Goal: Use online tool/utility: Utilize a website feature to perform a specific function

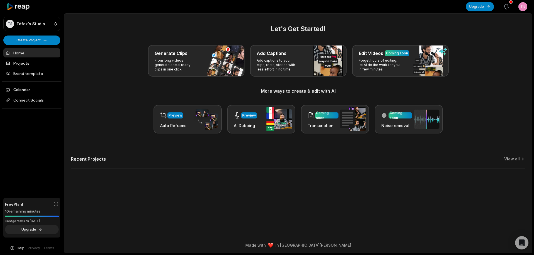
click at [507, 6] on icon "button" at bounding box center [506, 6] width 5 height 5
click at [377, 28] on h2 "Let's Get Started!" at bounding box center [298, 29] width 454 height 10
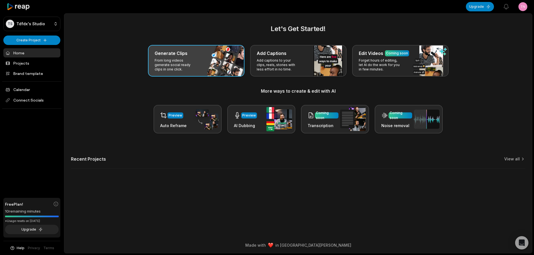
click at [217, 66] on div "Generate Clips From long videos generate social ready clips in one click." at bounding box center [196, 61] width 96 height 32
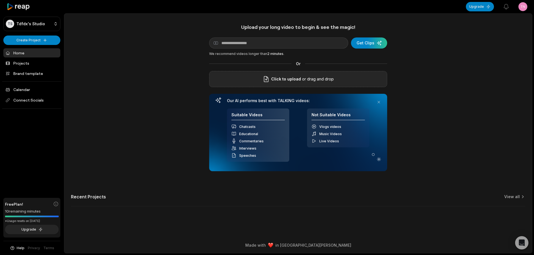
click at [261, 78] on div "Click to upload or drag and drop" at bounding box center [298, 79] width 178 height 16
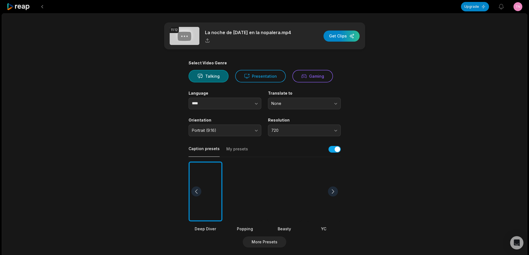
click at [279, 188] on div at bounding box center [285, 192] width 34 height 60
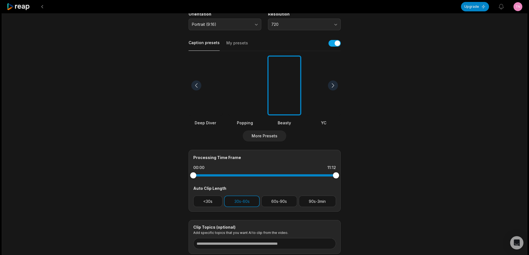
scroll to position [111, 0]
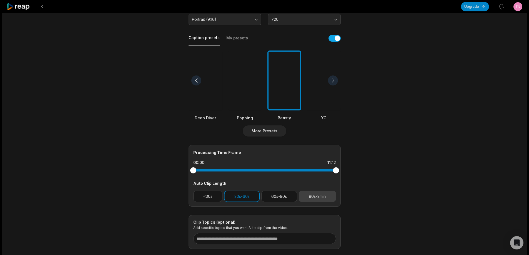
click at [309, 197] on button "90s-3min" at bounding box center [317, 196] width 37 height 11
click at [254, 201] on button "30s-60s" at bounding box center [242, 196] width 36 height 11
drag, startPoint x: 335, startPoint y: 170, endPoint x: 321, endPoint y: 169, distance: 14.2
click at [321, 169] on div at bounding box center [321, 171] width 6 height 6
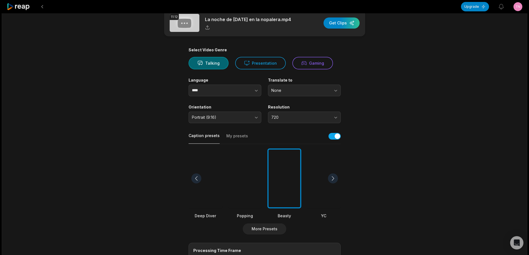
scroll to position [0, 0]
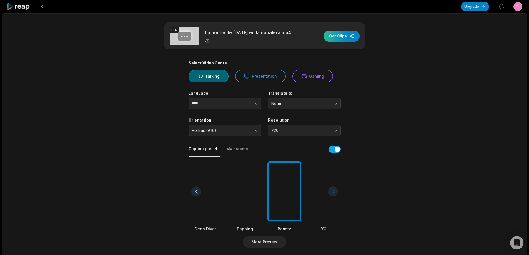
click at [344, 31] on div "button" at bounding box center [342, 36] width 36 height 11
